Goal: Check status: Check status

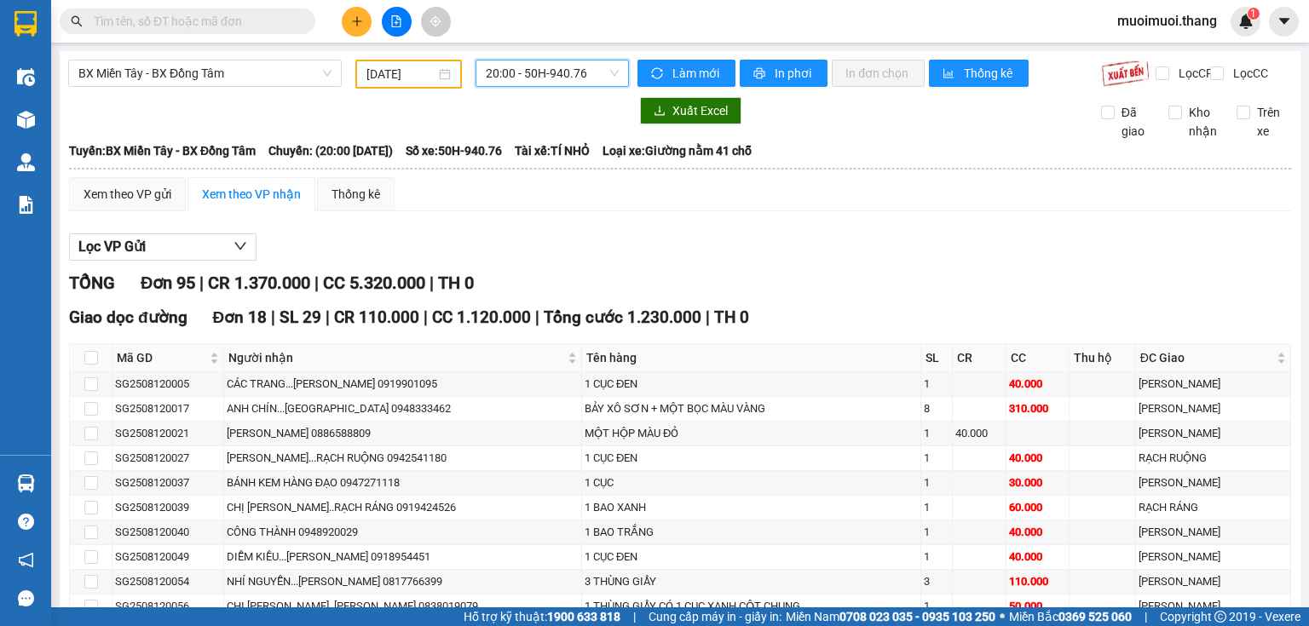
click at [412, 77] on input "[DATE]" at bounding box center [400, 74] width 68 height 19
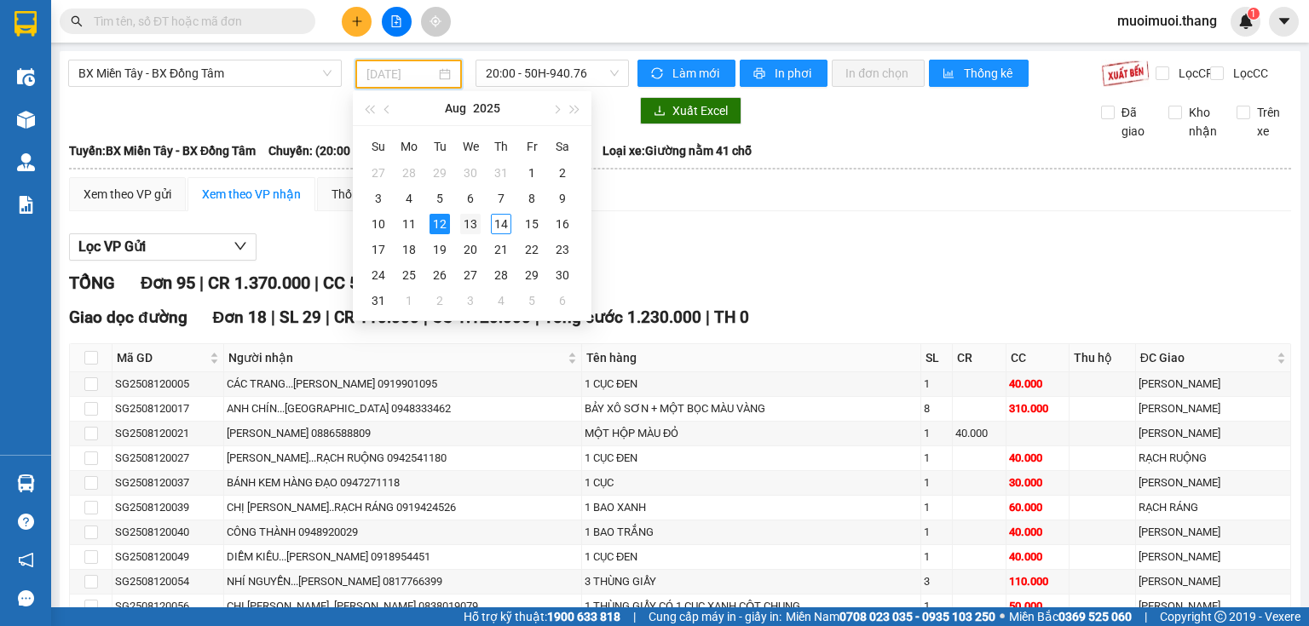
click at [467, 228] on div "13" at bounding box center [470, 224] width 20 height 20
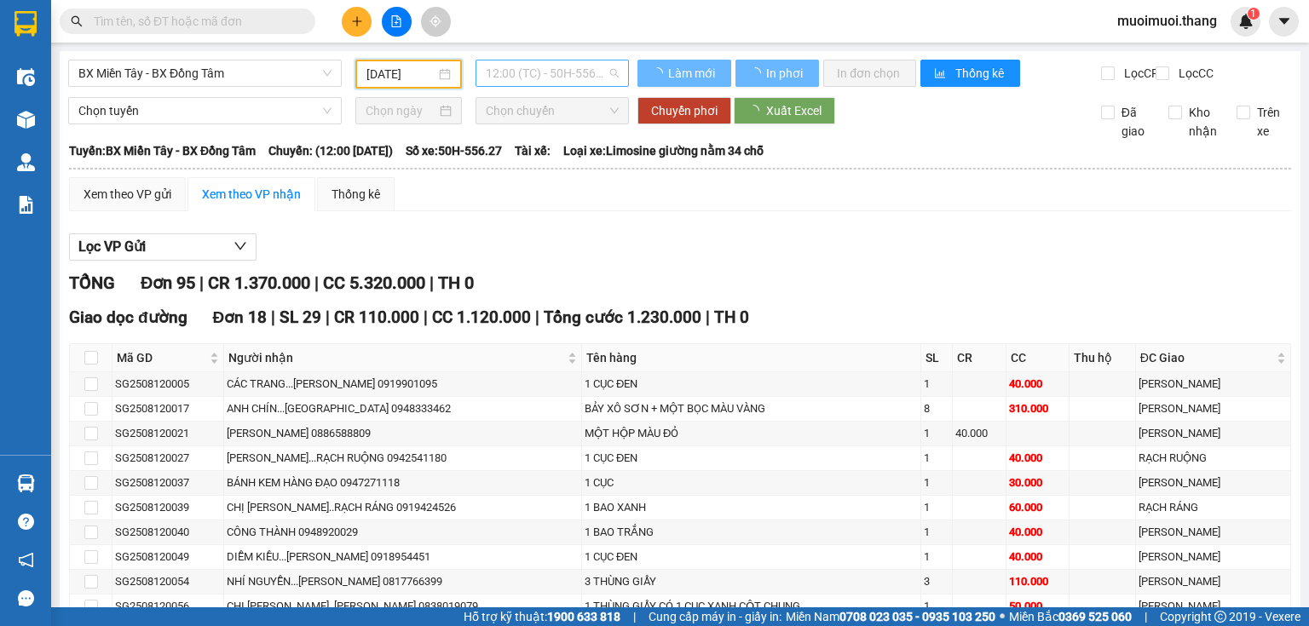
type input "[DATE]"
click at [537, 82] on span "12:00 (TC) - 50H-556.27 - (Đã hủy)" at bounding box center [553, 74] width 134 height 26
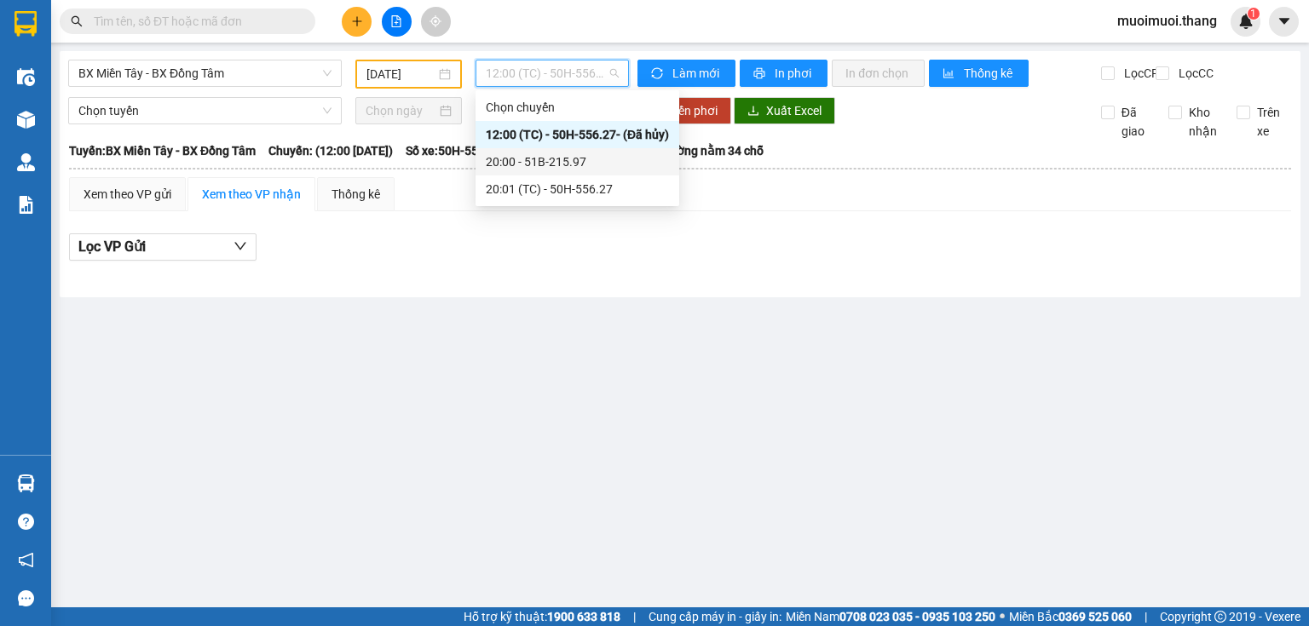
click at [556, 161] on div "20:00 - 51B-215.97" at bounding box center [577, 162] width 183 height 19
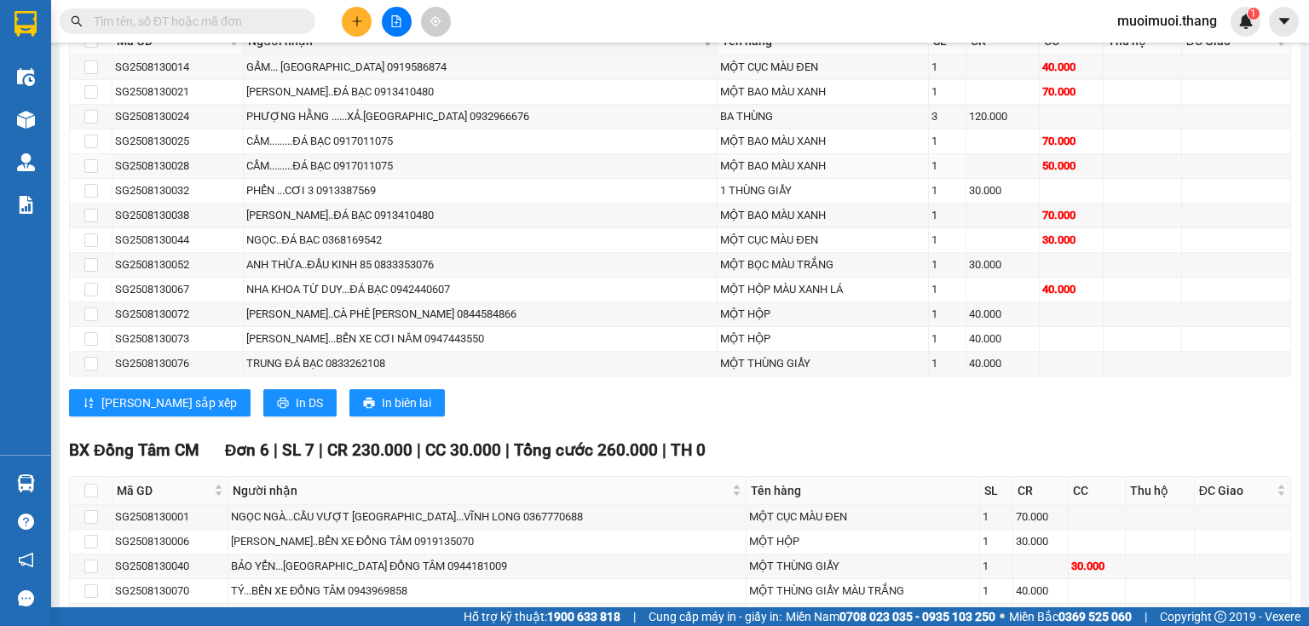
scroll to position [2212, 0]
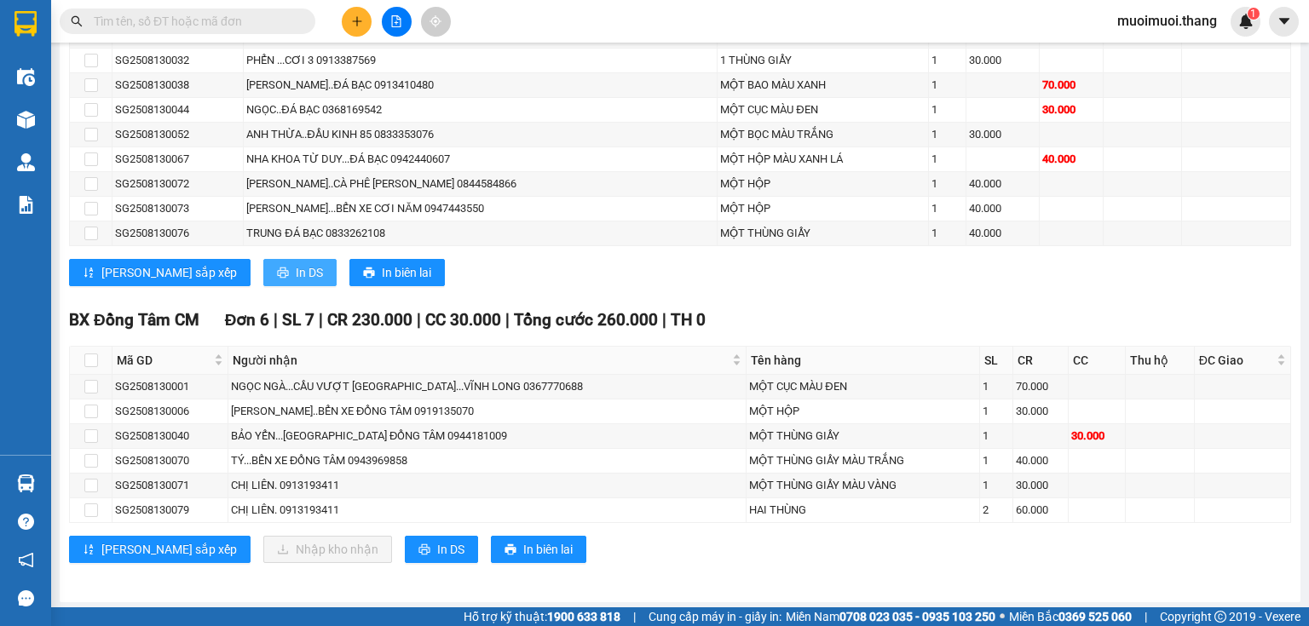
click at [296, 272] on span "In DS" at bounding box center [309, 272] width 27 height 19
